Goal: Find specific page/section: Find specific page/section

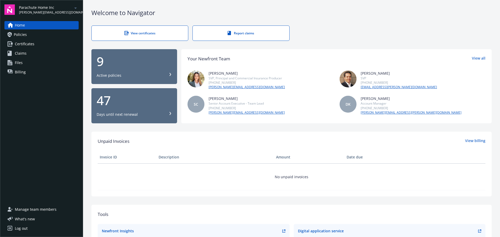
click at [31, 35] on link "Policies" at bounding box center [41, 34] width 74 height 8
